Goal: Transaction & Acquisition: Purchase product/service

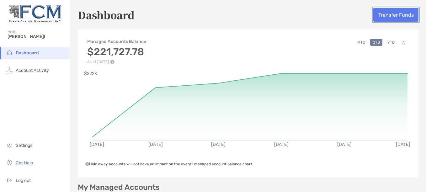
click at [399, 18] on button "Transfer Funds" at bounding box center [396, 15] width 45 height 14
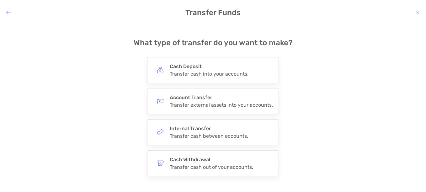
click at [9, 14] on icon "modal" at bounding box center [8, 12] width 4 height 5
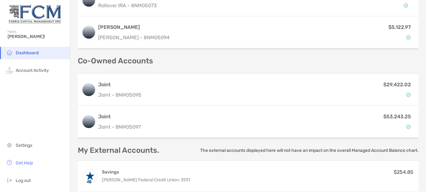
scroll to position [214, 0]
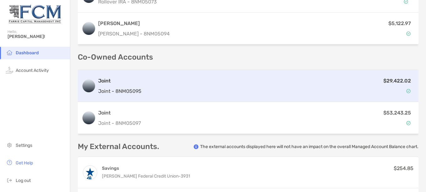
click at [307, 88] on div "$29,422.02" at bounding box center [279, 86] width 271 height 18
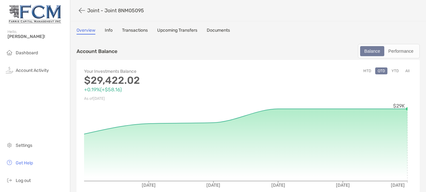
click at [167, 31] on link "Upcoming Transfers" at bounding box center [177, 31] width 40 height 7
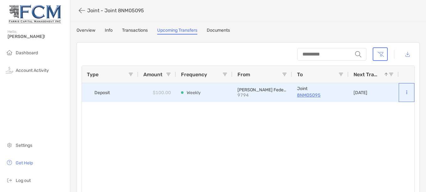
click at [407, 93] on icon at bounding box center [407, 92] width 1 height 4
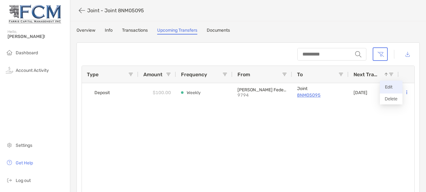
click at [396, 88] on p "Edit" at bounding box center [391, 87] width 13 height 8
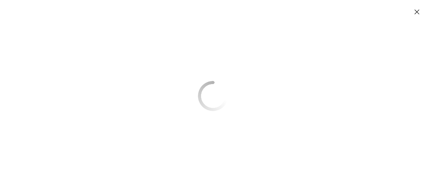
click at [419, 12] on icon "Close modal" at bounding box center [418, 12] width 6 height 8
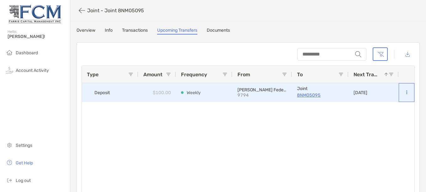
click at [407, 92] on icon at bounding box center [407, 92] width 1 height 4
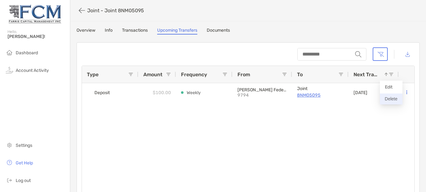
click at [398, 99] on button "Delete" at bounding box center [391, 99] width 23 height 11
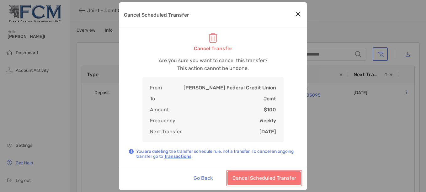
click at [258, 178] on button "Cancel Scheduled Transfer" at bounding box center [264, 178] width 73 height 14
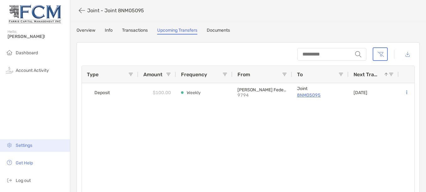
click at [21, 145] on span "Settings" at bounding box center [24, 145] width 17 height 5
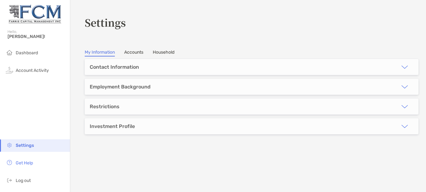
click at [139, 52] on link "Accounts" at bounding box center [133, 53] width 19 height 7
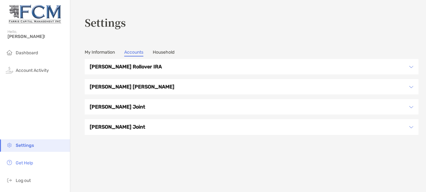
click at [410, 106] on img at bounding box center [412, 107] width 4 height 4
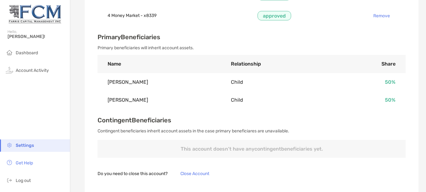
scroll to position [314, 0]
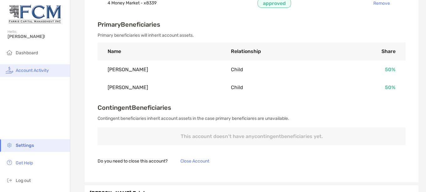
click at [30, 70] on span "Account Activity" at bounding box center [32, 70] width 33 height 5
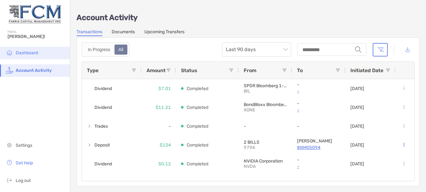
click at [32, 52] on span "Dashboard" at bounding box center [27, 52] width 22 height 5
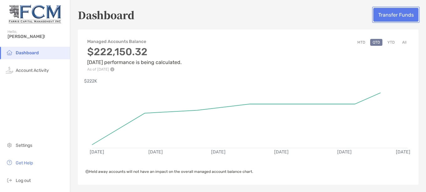
click at [379, 12] on button "Transfer Funds" at bounding box center [396, 15] width 45 height 14
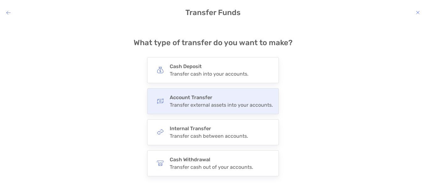
click at [223, 105] on div "Transfer external assets into your accounts." at bounding box center [221, 105] width 103 height 6
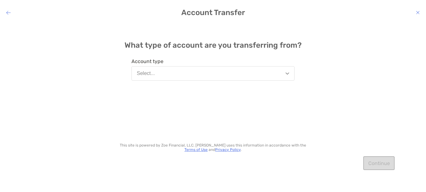
click at [288, 73] on img "modal" at bounding box center [288, 74] width 4 height 2
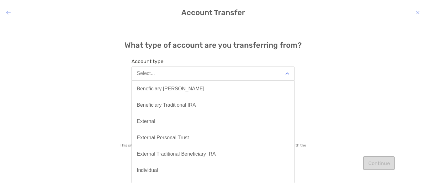
scroll to position [100, 0]
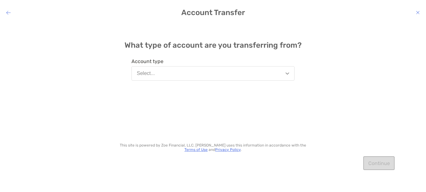
click at [361, 113] on div "What type of account are you transferring from? Account type Select... This sit…" at bounding box center [213, 103] width 426 height 160
click at [287, 73] on img "modal" at bounding box center [288, 74] width 4 height 2
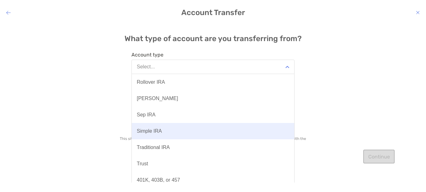
scroll to position [13, 0]
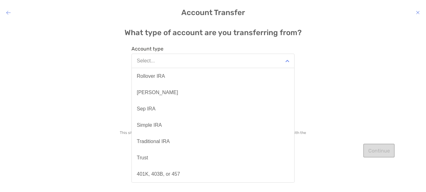
click at [339, 51] on div "What type of account are you transferring from? Account type Select... Benefici…" at bounding box center [213, 103] width 426 height 160
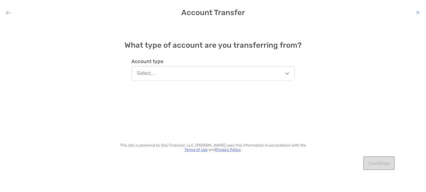
click at [7, 12] on icon "modal" at bounding box center [8, 12] width 4 height 5
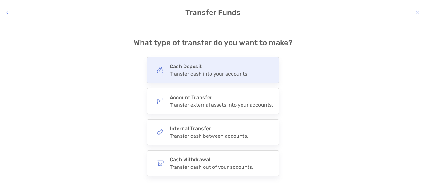
click at [207, 69] on h4 "Cash Deposit" at bounding box center [209, 66] width 79 height 6
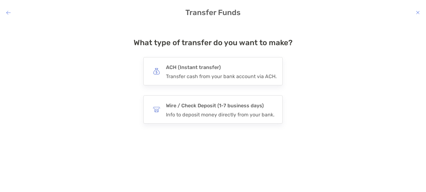
click at [207, 69] on h4 "ACH (Instant transfer)" at bounding box center [221, 67] width 111 height 9
click at [0, 0] on input "***" at bounding box center [0, 0] width 0 height 0
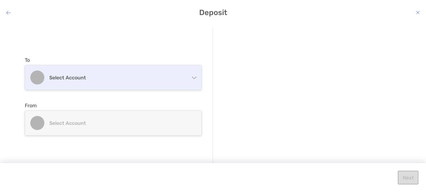
click at [185, 79] on div "Select account" at bounding box center [113, 77] width 176 height 24
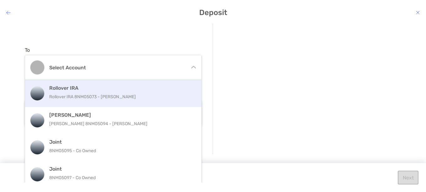
scroll to position [16, 0]
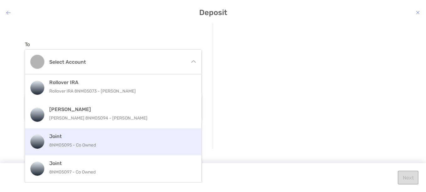
click at [84, 143] on p "8NM05095 - Co Owned" at bounding box center [120, 145] width 142 height 8
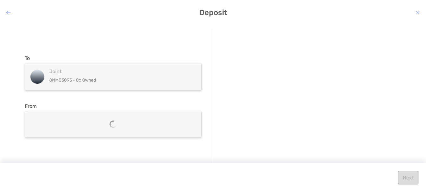
scroll to position [0, 0]
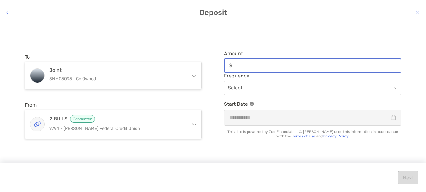
click at [263, 65] on input "Amount" at bounding box center [318, 65] width 166 height 5
type input "***"
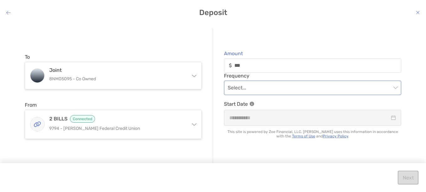
click at [240, 91] on input "modal" at bounding box center [310, 88] width 164 height 14
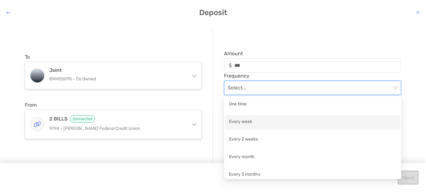
click at [246, 121] on div "Every week" at bounding box center [312, 122] width 167 height 8
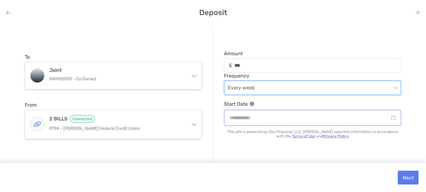
click at [392, 118] on div "modal" at bounding box center [313, 118] width 167 height 8
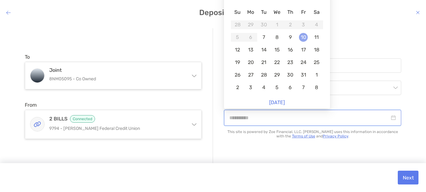
type input "**********"
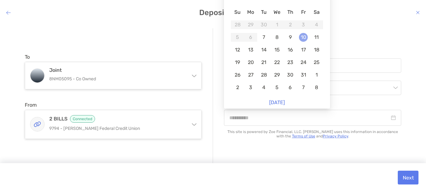
click at [302, 36] on div "10" at bounding box center [303, 37] width 9 height 9
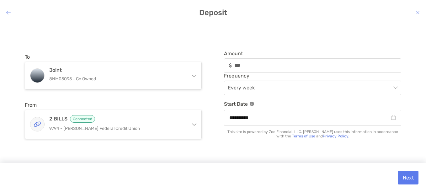
click at [363, 32] on div "**********" at bounding box center [307, 96] width 188 height 136
click at [414, 178] on button "Next" at bounding box center [408, 178] width 21 height 14
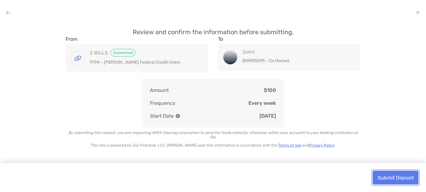
click at [414, 178] on button "Submit Deposit" at bounding box center [396, 178] width 46 height 14
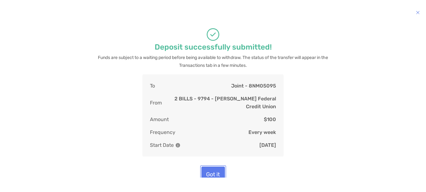
click at [213, 169] on button "Got it" at bounding box center [214, 175] width 24 height 16
